Goal: Task Accomplishment & Management: Manage account settings

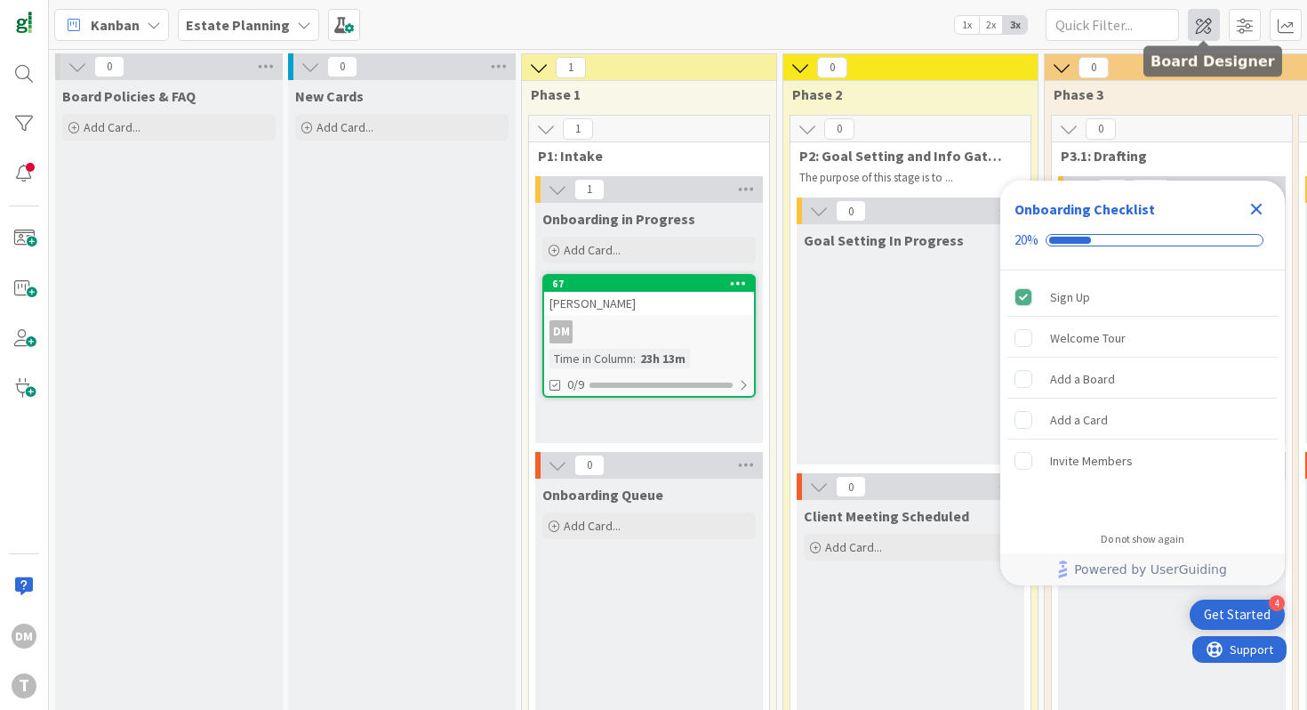
click at [1208, 24] on span at bounding box center [1204, 25] width 32 height 32
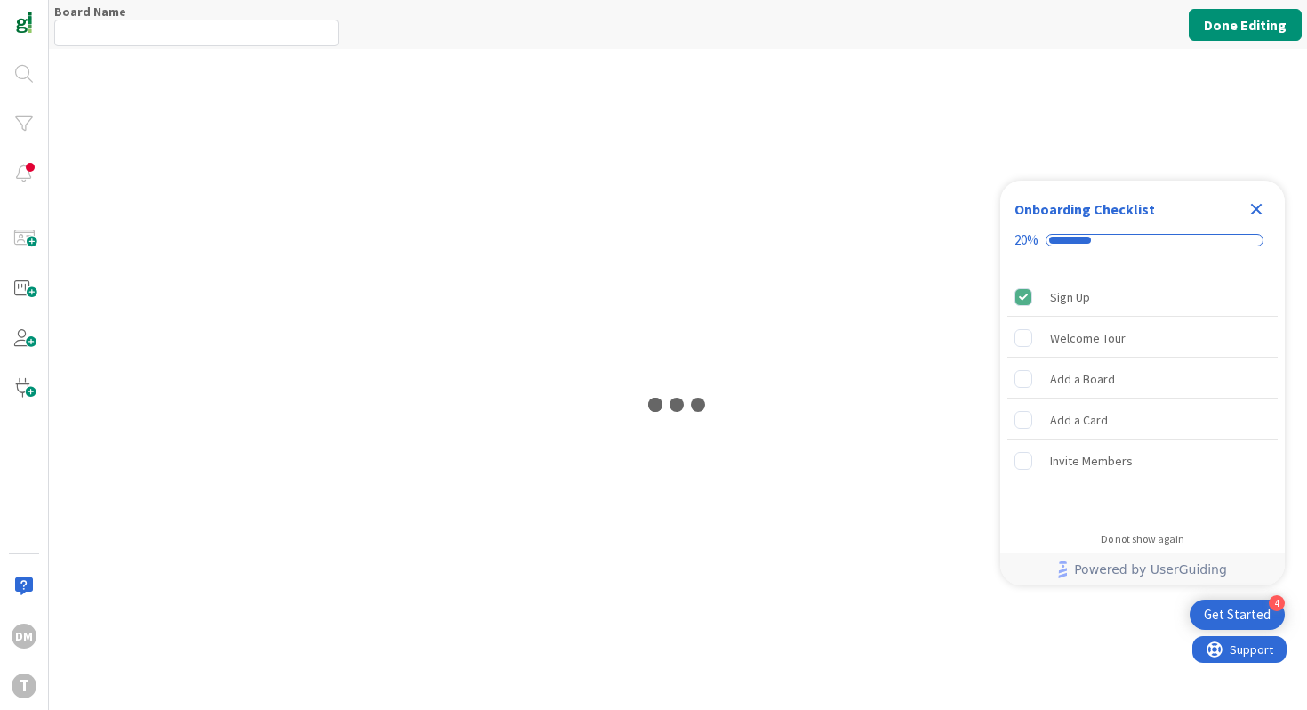
type input "Estate Planning"
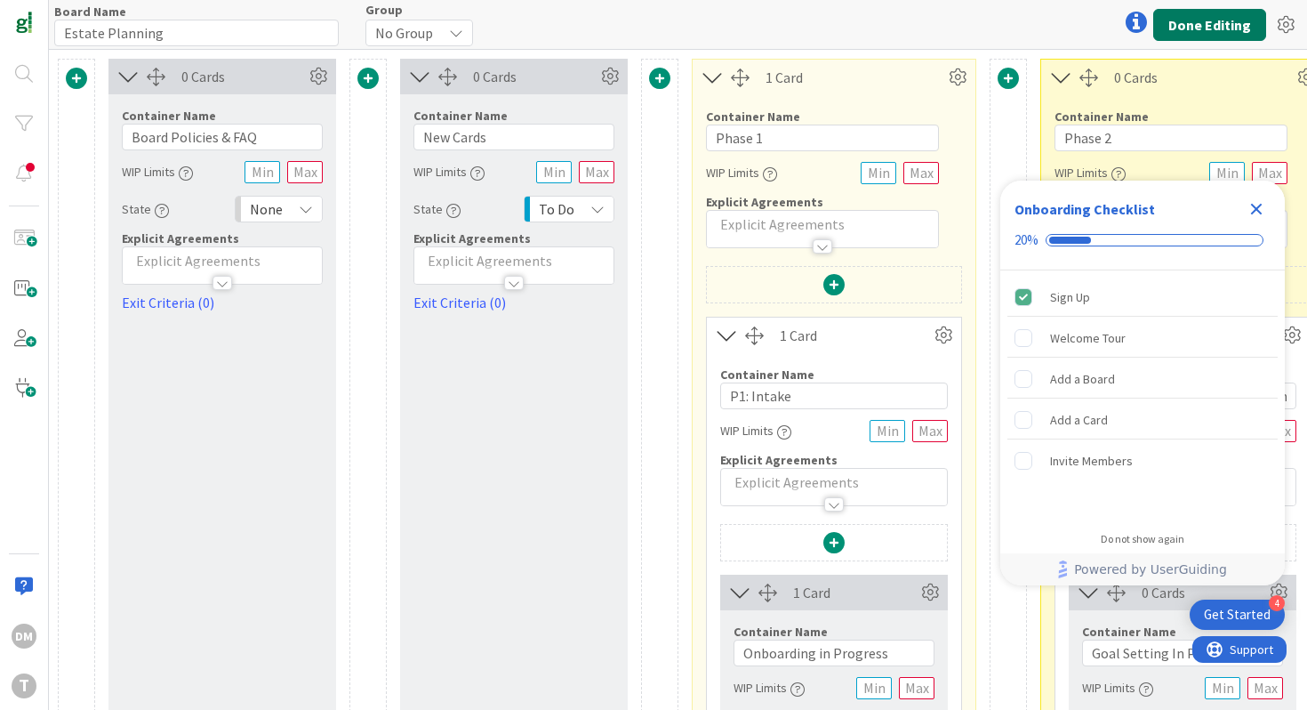
click at [1225, 11] on button "Done Editing" at bounding box center [1209, 25] width 113 height 32
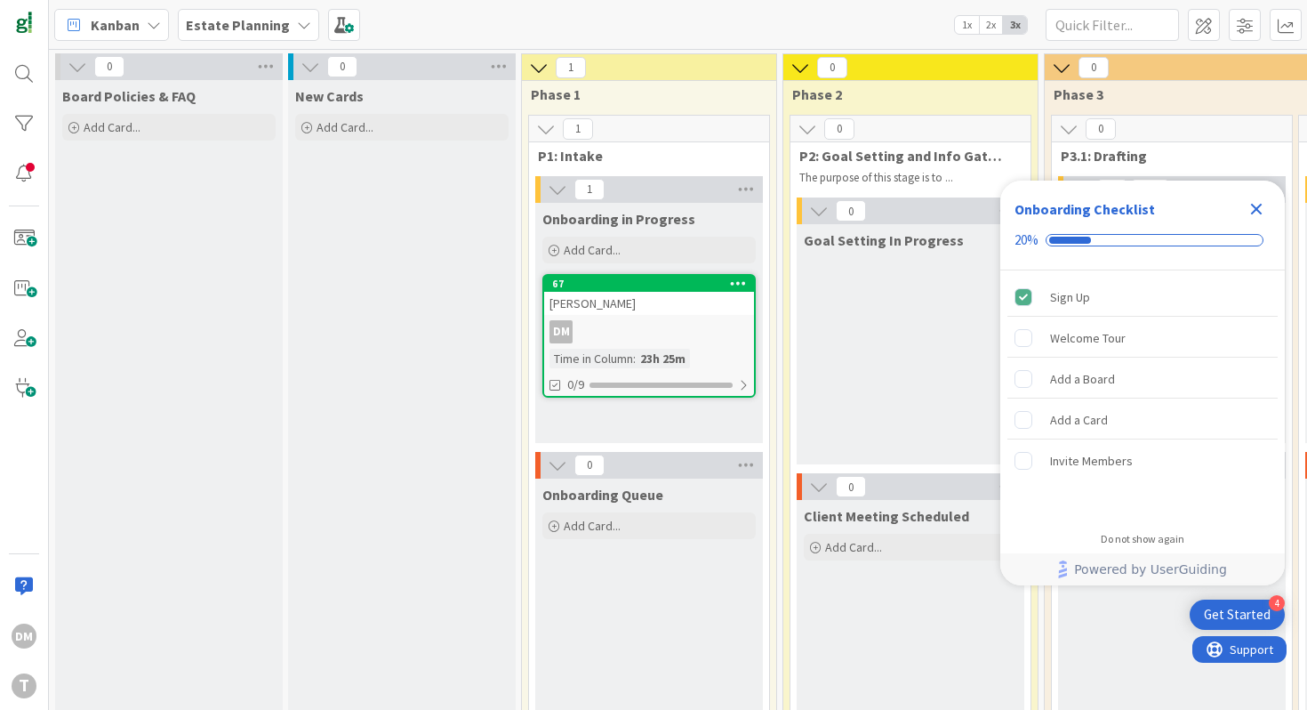
click at [297, 23] on icon at bounding box center [304, 25] width 14 height 14
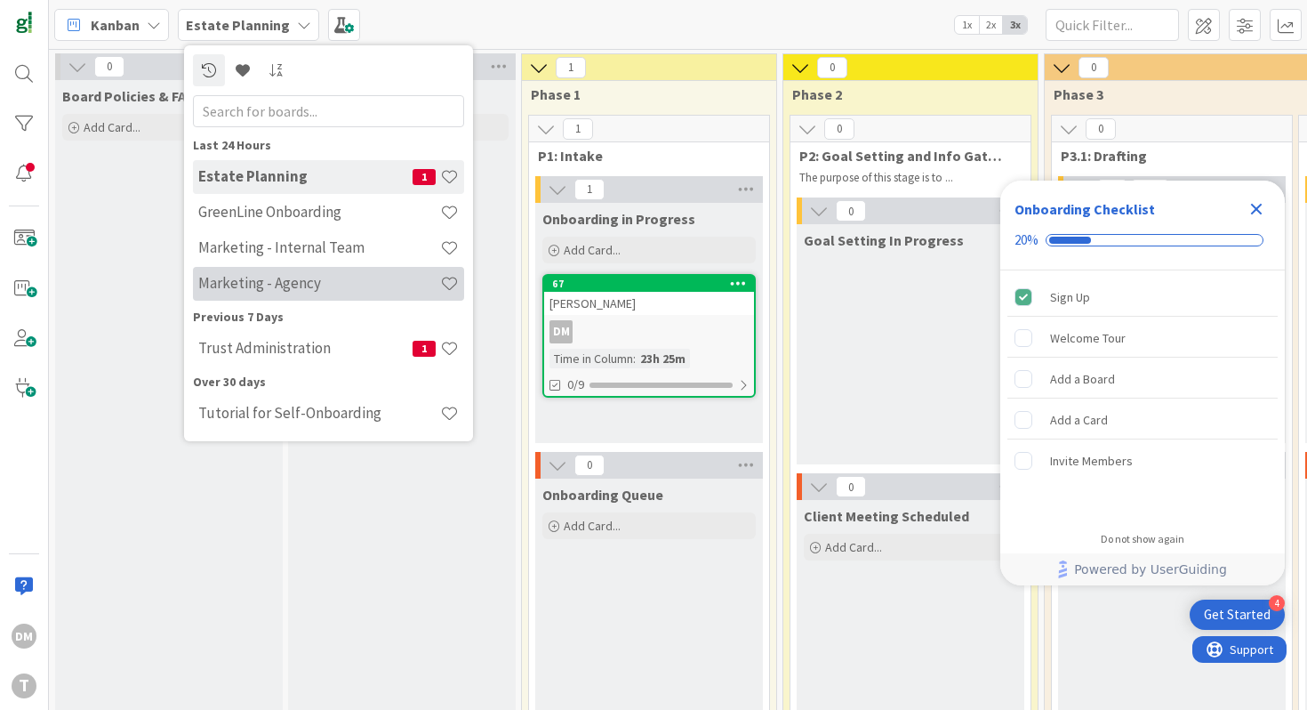
click at [298, 274] on h4 "Marketing - Agency" at bounding box center [319, 283] width 242 height 18
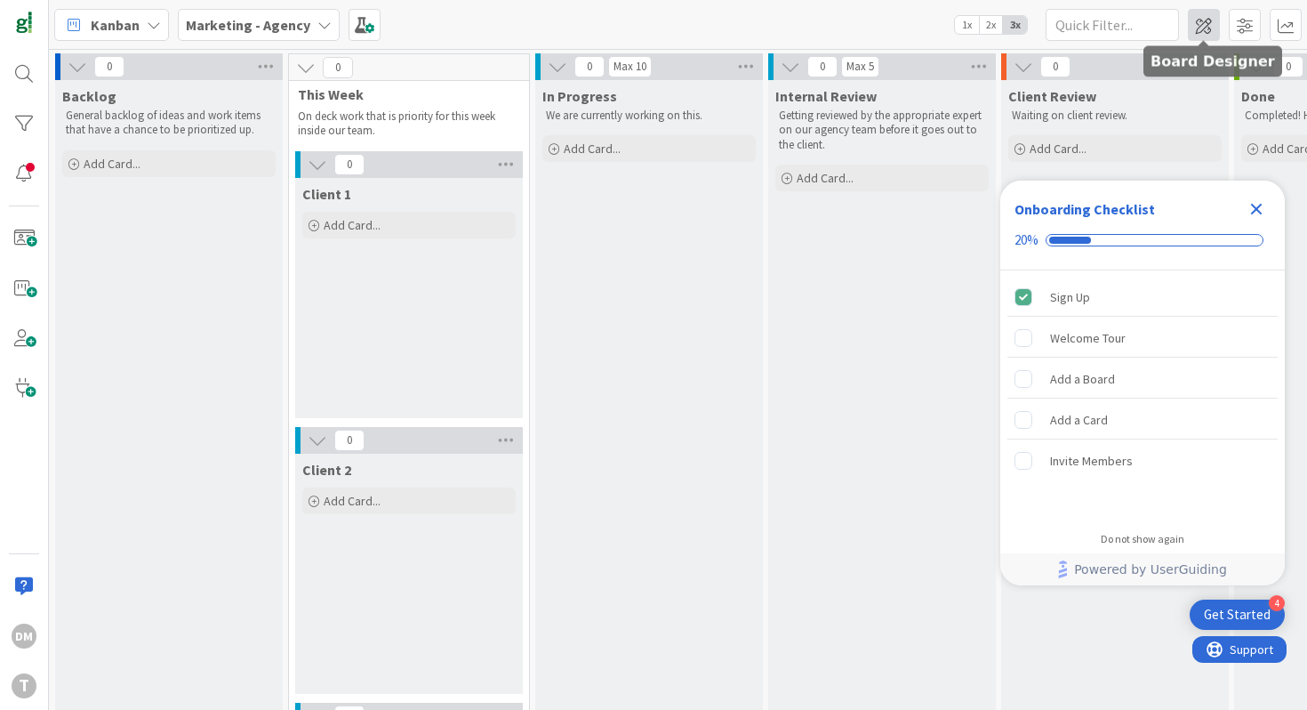
click at [1210, 16] on span at bounding box center [1204, 25] width 32 height 32
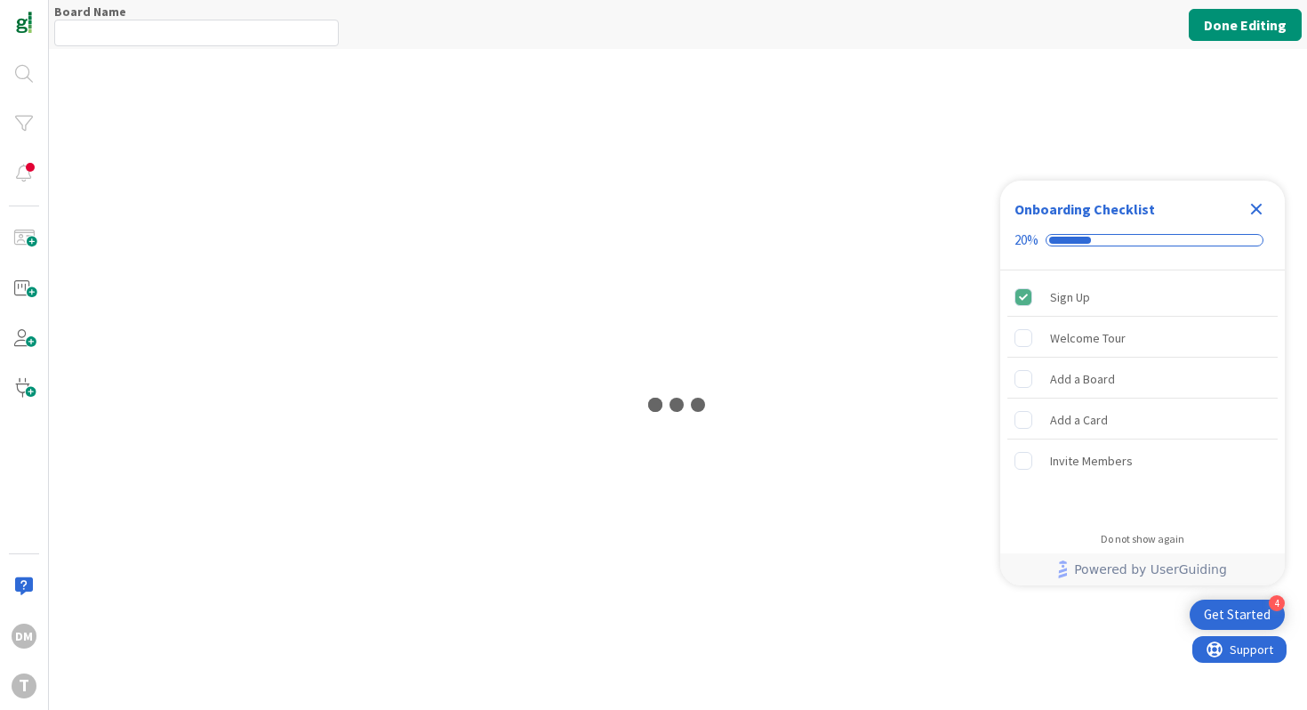
type input "Marketing - Agency"
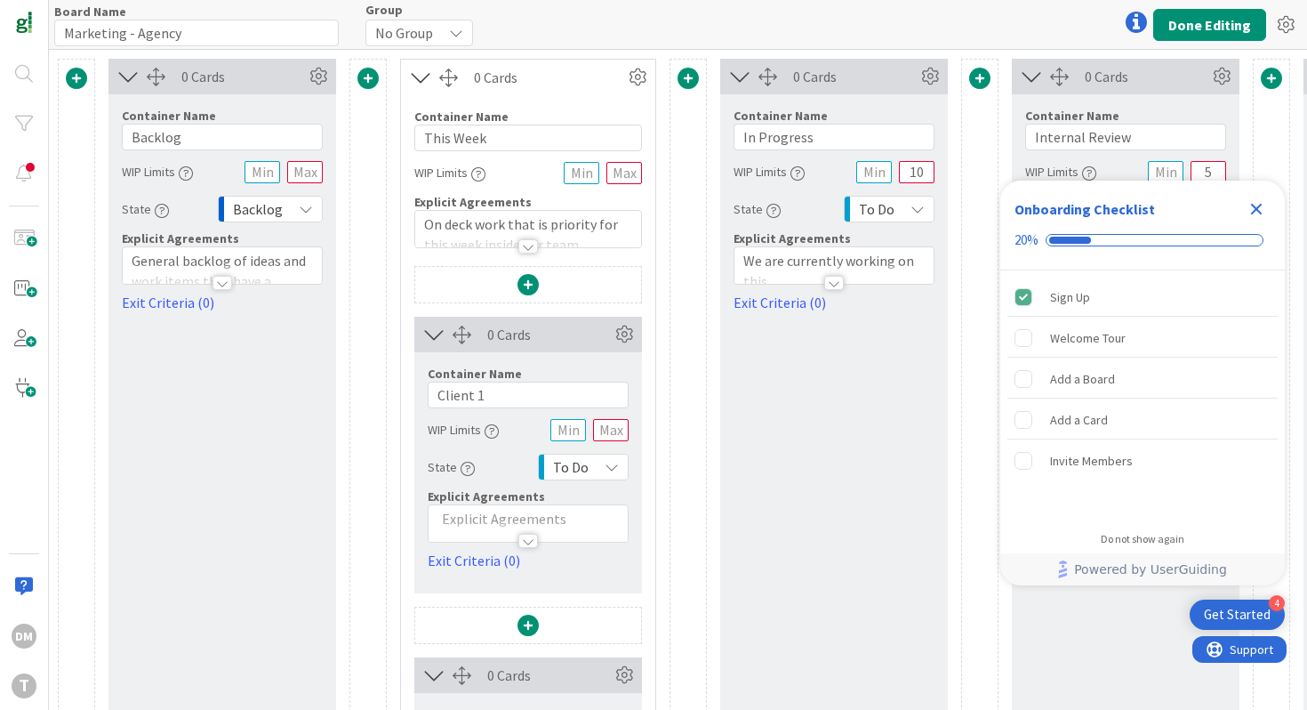
click at [1144, 19] on div at bounding box center [1137, 22] width 36 height 36
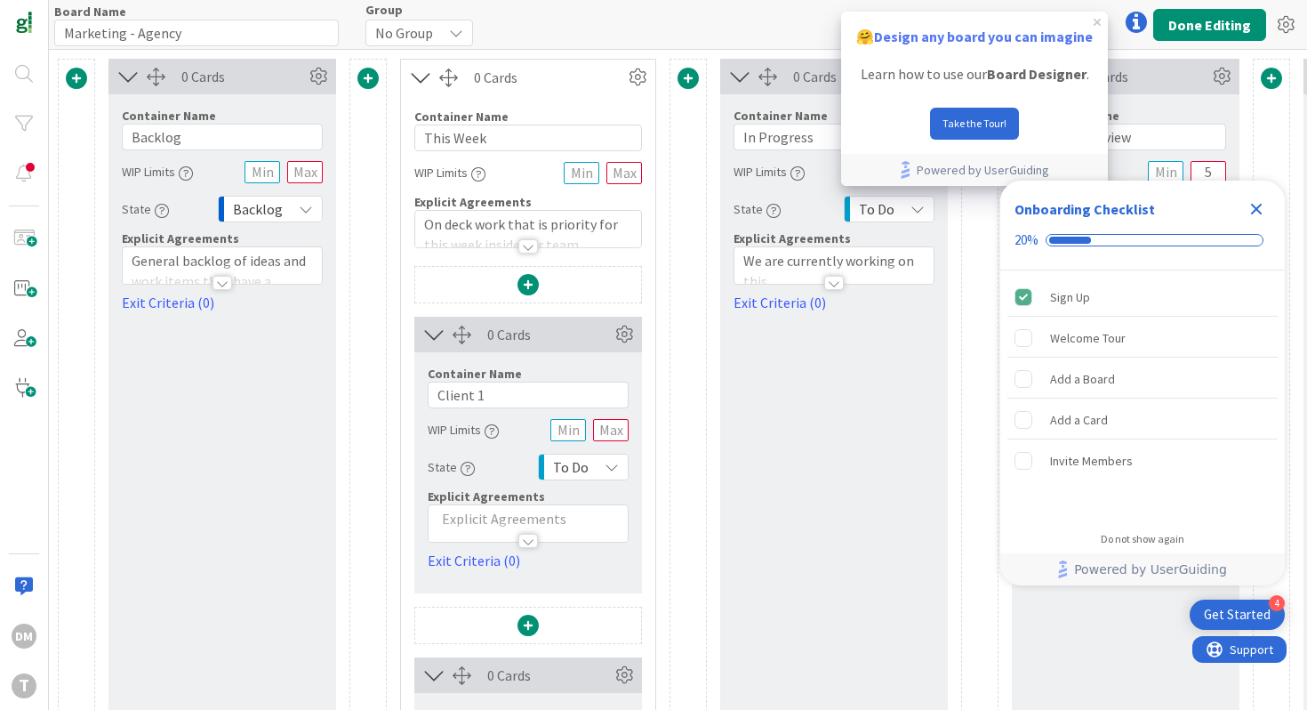
click at [789, 24] on div "Board Name 18 / 64 Marketing - Agency Group No Group Done Editing" at bounding box center [678, 24] width 1258 height 49
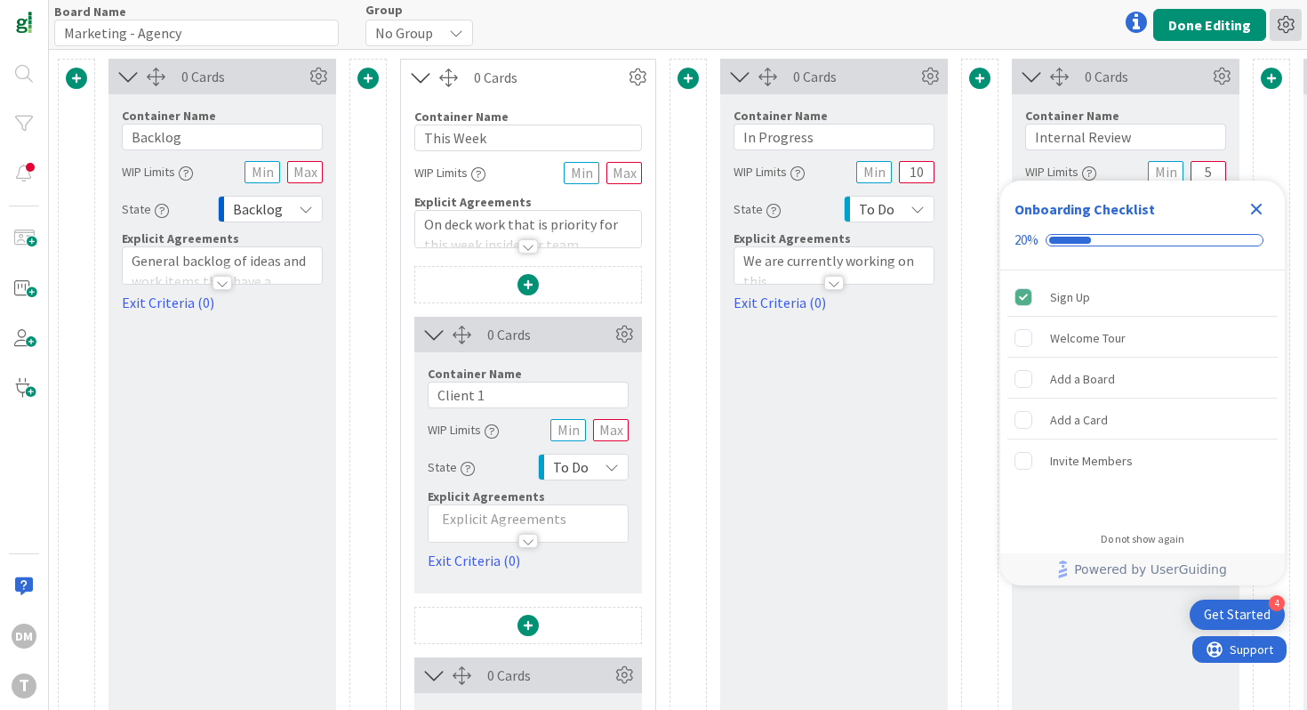
click at [1274, 22] on icon at bounding box center [1286, 25] width 32 height 32
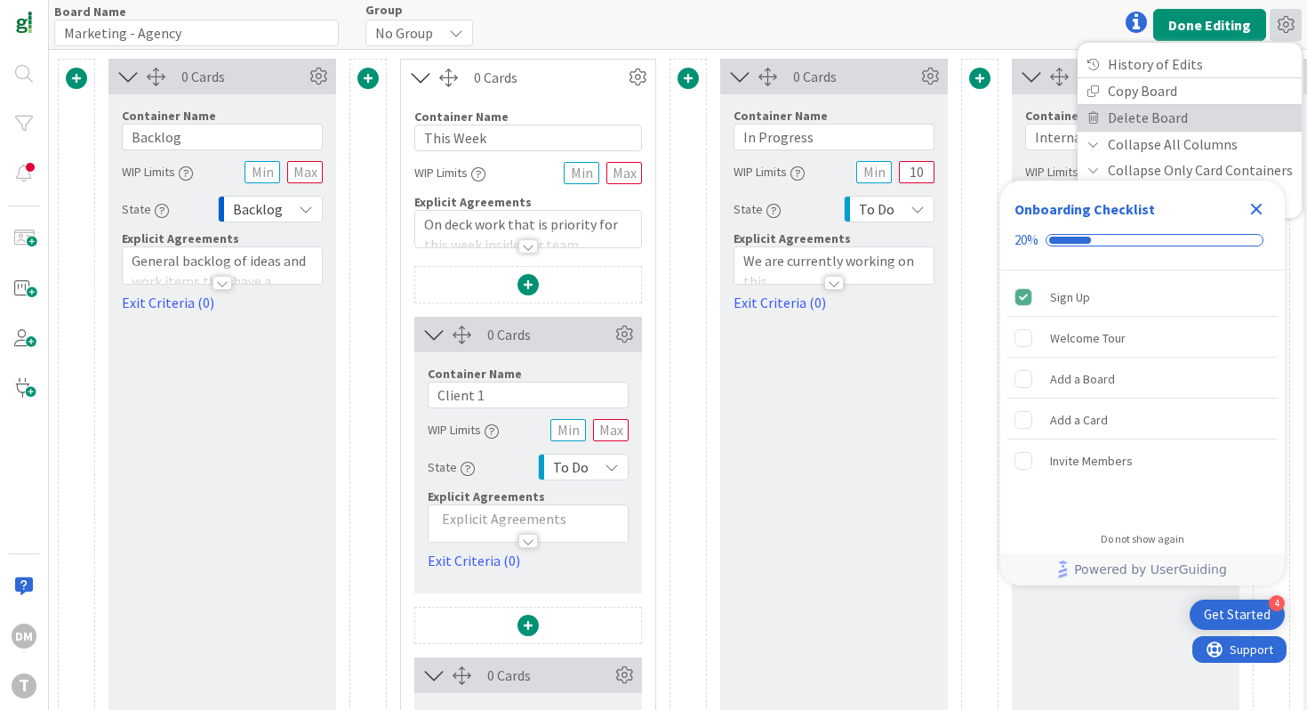
click at [1152, 109] on link "Delete Board" at bounding box center [1190, 118] width 224 height 26
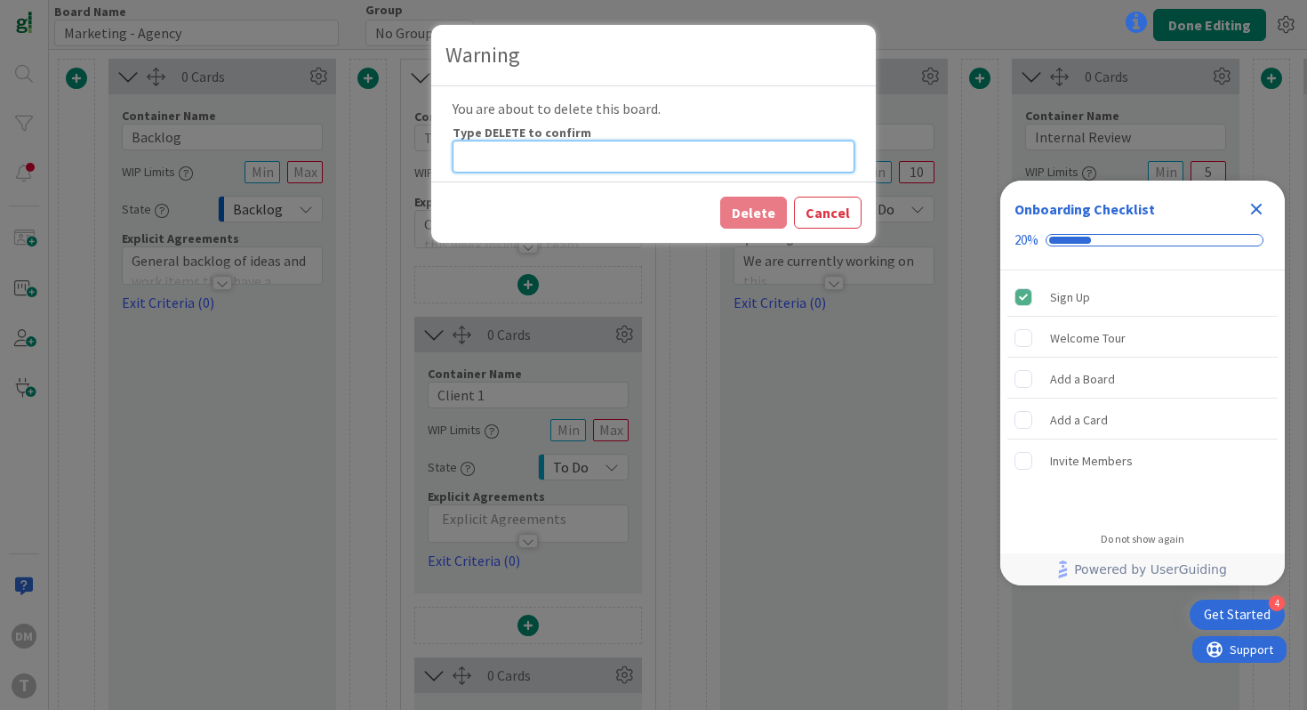
click at [497, 156] on input at bounding box center [654, 157] width 402 height 32
type input "DELETE"
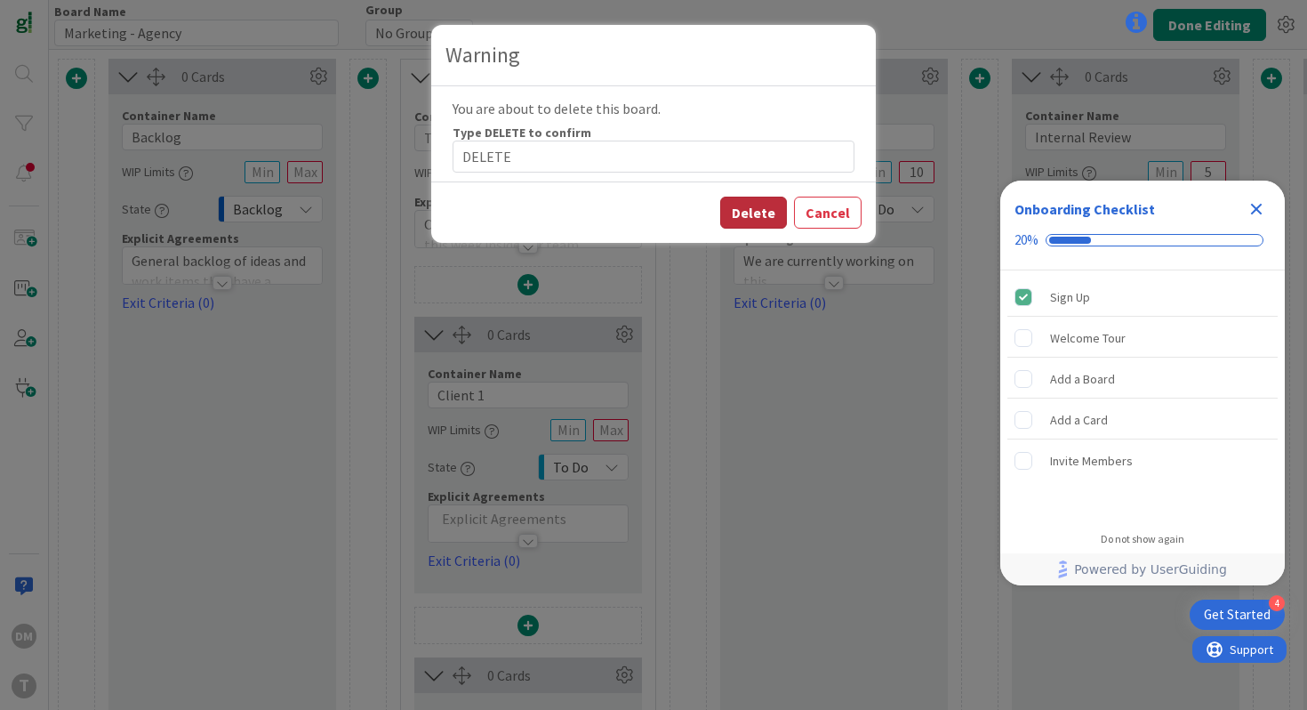
click at [752, 207] on button "Delete" at bounding box center [753, 213] width 67 height 32
